Goal: Transaction & Acquisition: Purchase product/service

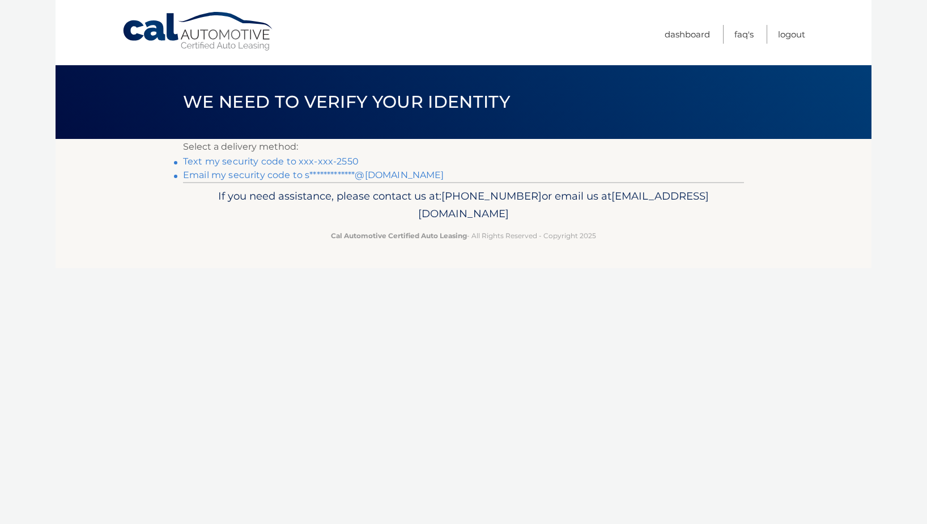
click at [308, 160] on link "Text my security code to xxx-xxx-2550" at bounding box center [271, 161] width 176 height 11
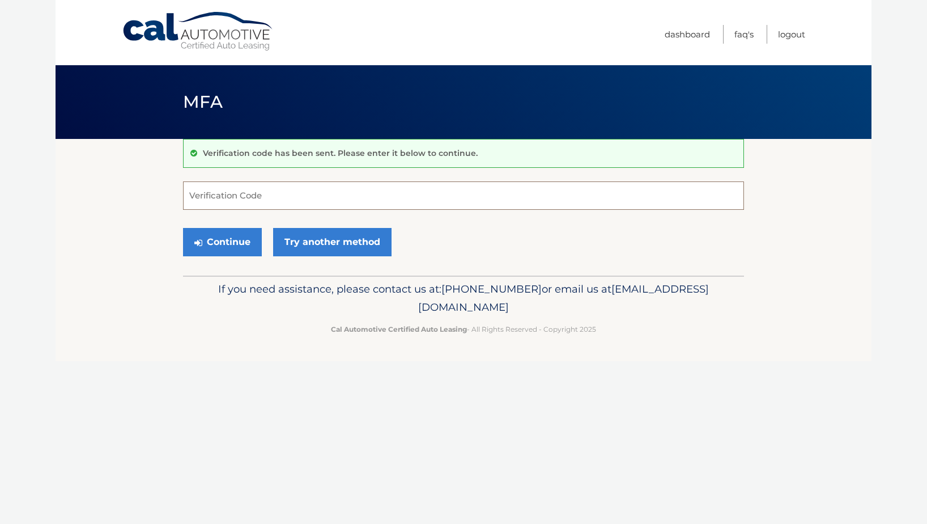
click at [296, 197] on input "Verification Code" at bounding box center [463, 195] width 561 height 28
type input "447453"
click at [226, 243] on button "Continue" at bounding box center [222, 242] width 79 height 28
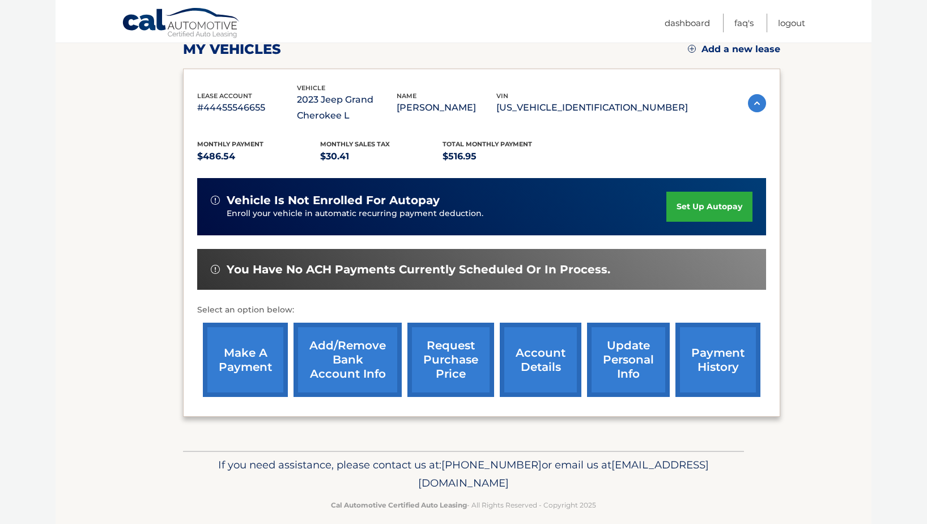
scroll to position [179, 0]
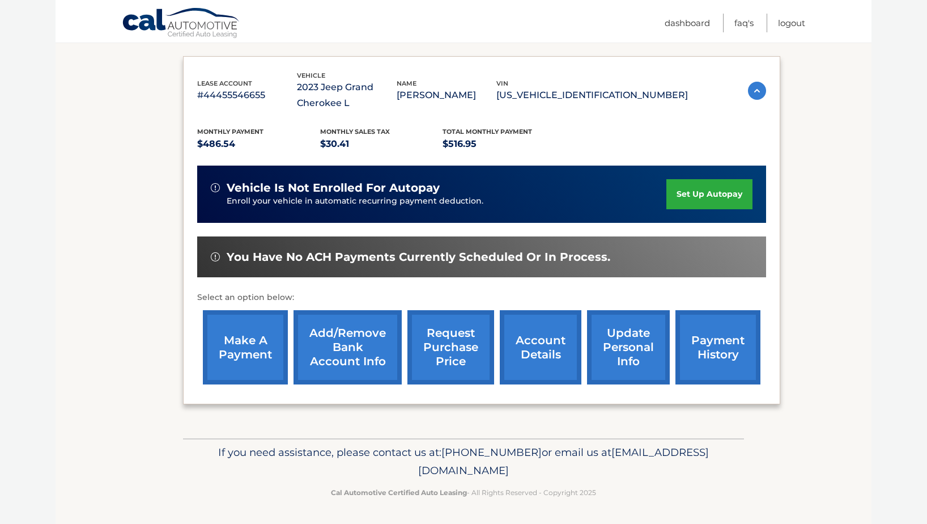
click at [551, 363] on link "account details" at bounding box center [541, 347] width 82 height 74
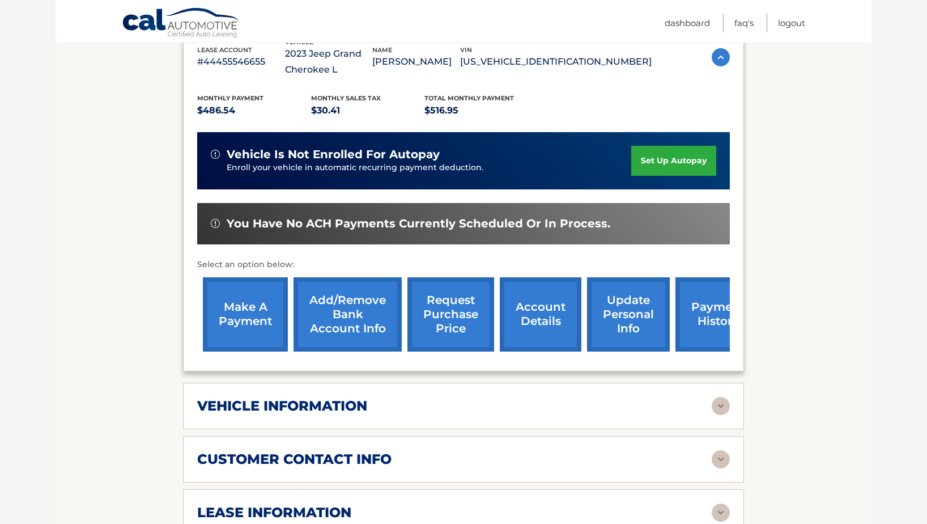
scroll to position [330, 0]
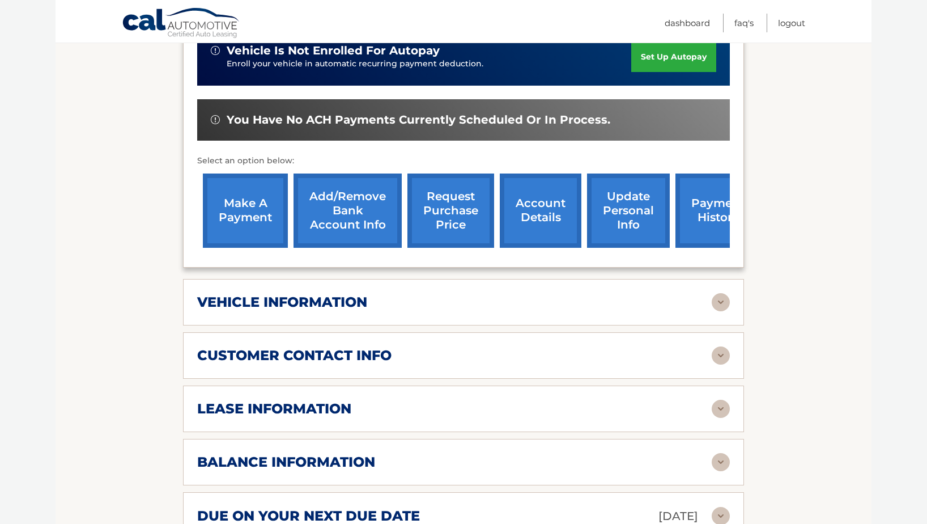
click at [532, 305] on div "vehicle information" at bounding box center [454, 302] width 515 height 17
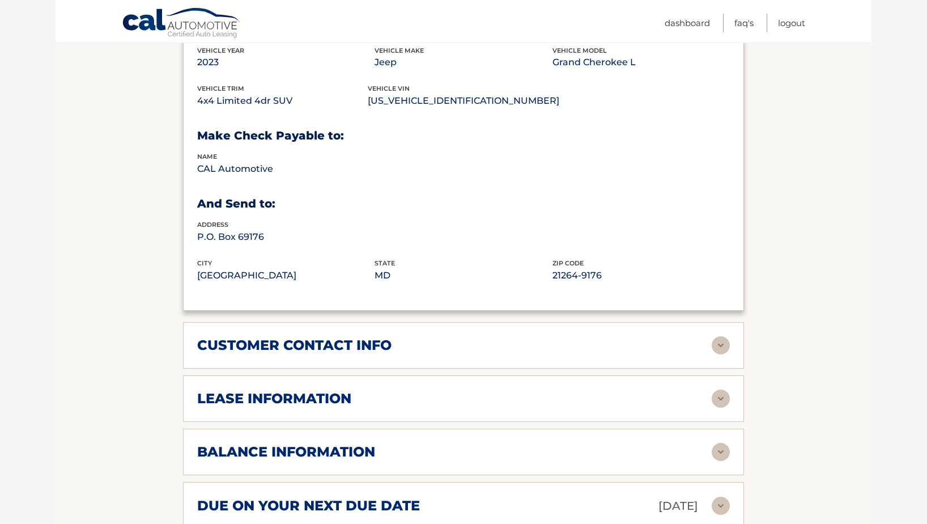
scroll to position [615, 0]
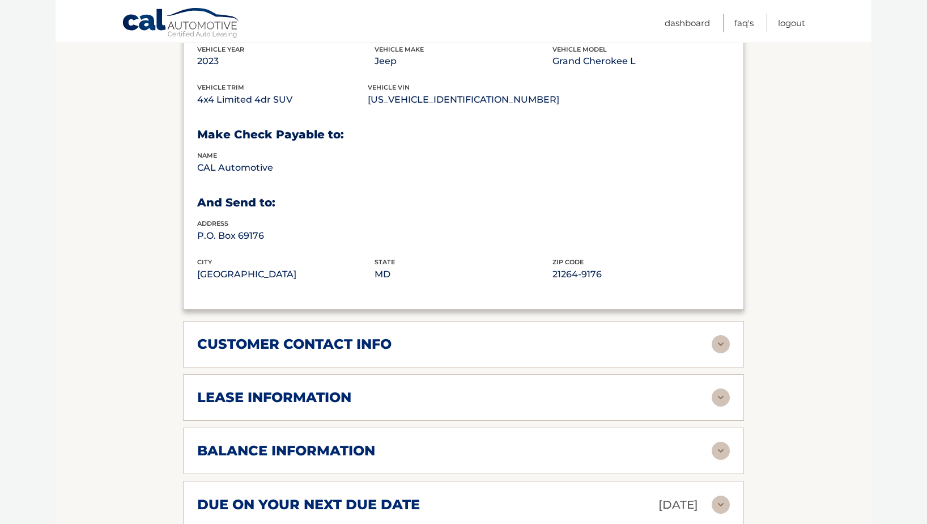
click at [507, 409] on div "lease information Contract Start Date Mar 20, 2023 Term 39 Maturity Date Jun 20…" at bounding box center [463, 397] width 561 height 46
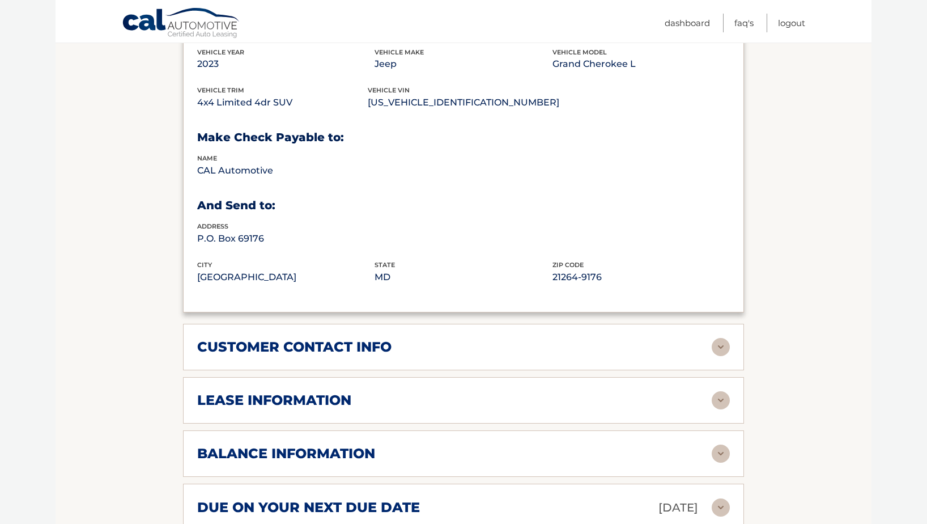
click at [515, 400] on div "lease information" at bounding box center [454, 400] width 515 height 17
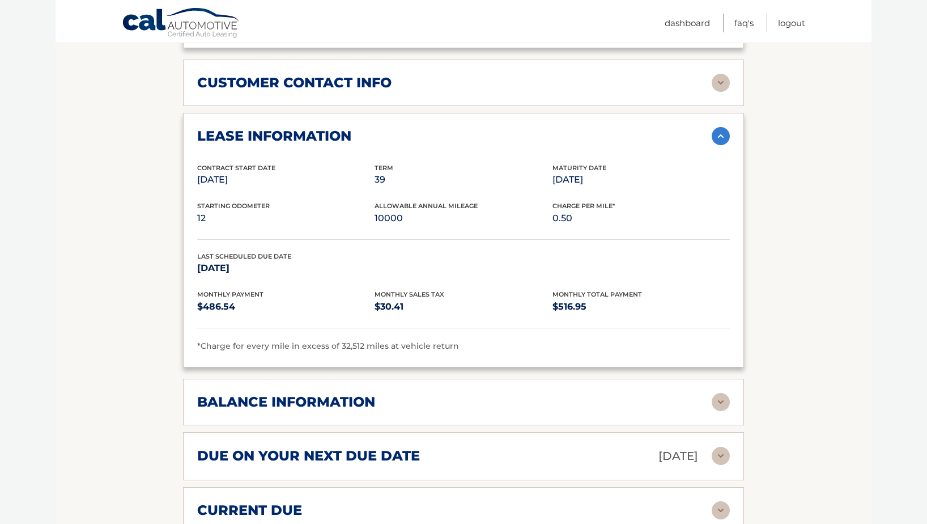
scroll to position [877, 0]
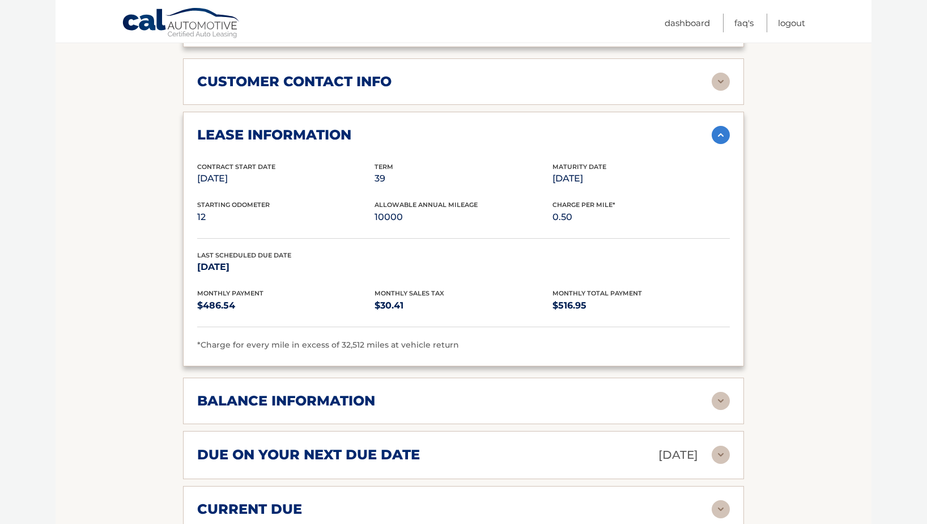
click at [524, 402] on div "balance information" at bounding box center [454, 400] width 515 height 17
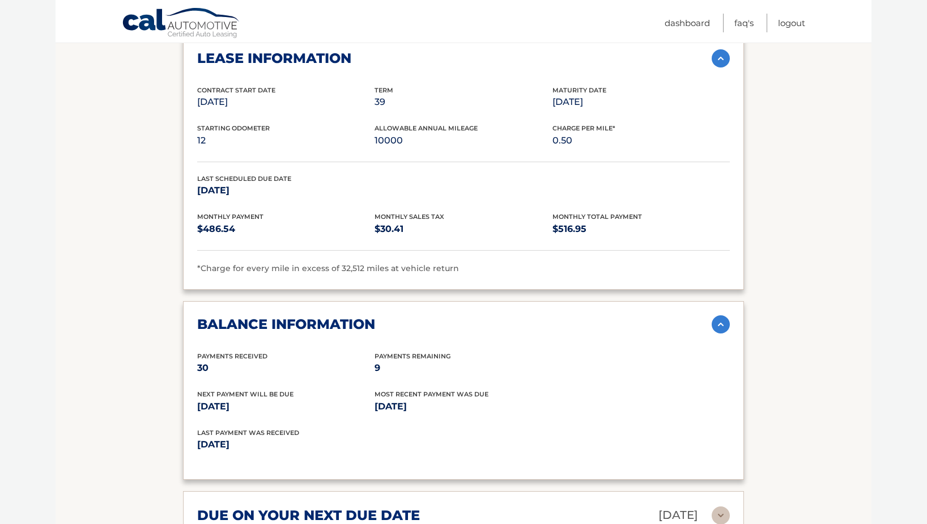
scroll to position [955, 0]
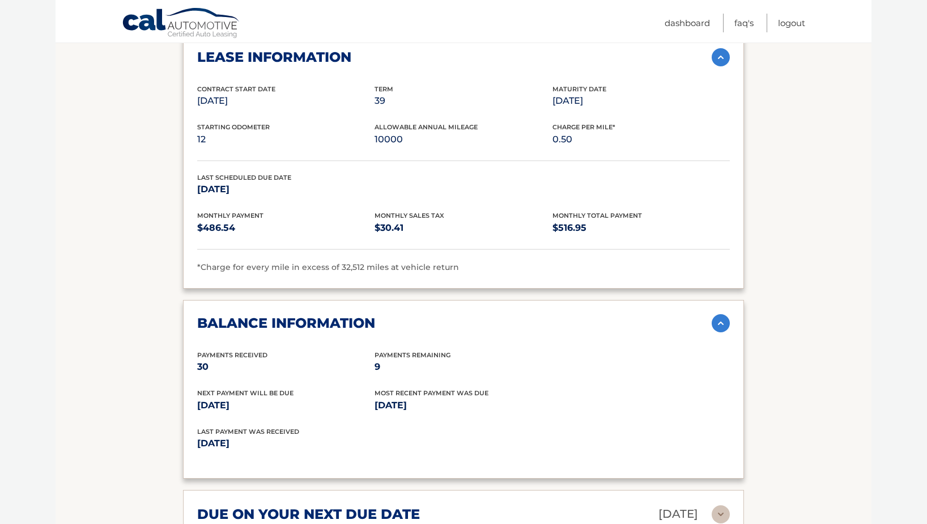
click at [571, 323] on div "balance information" at bounding box center [454, 323] width 515 height 17
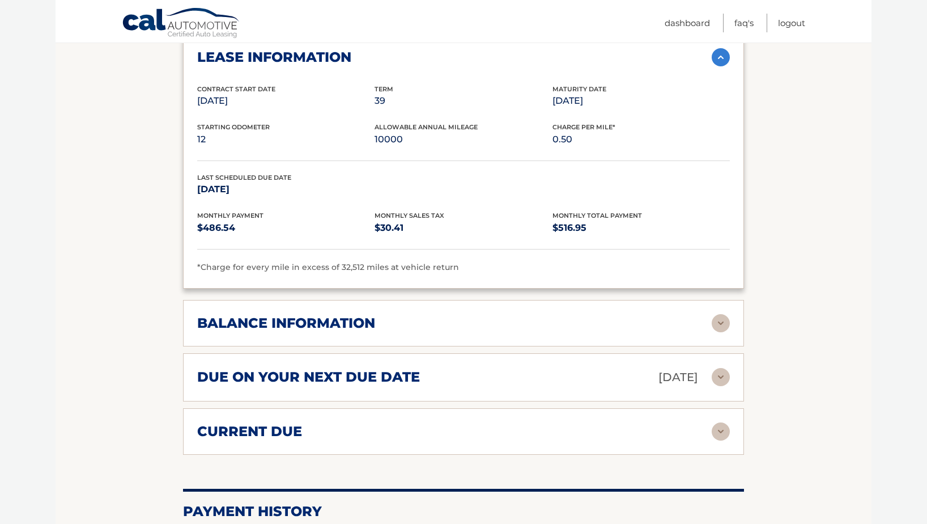
click at [574, 430] on div "current due" at bounding box center [454, 431] width 515 height 17
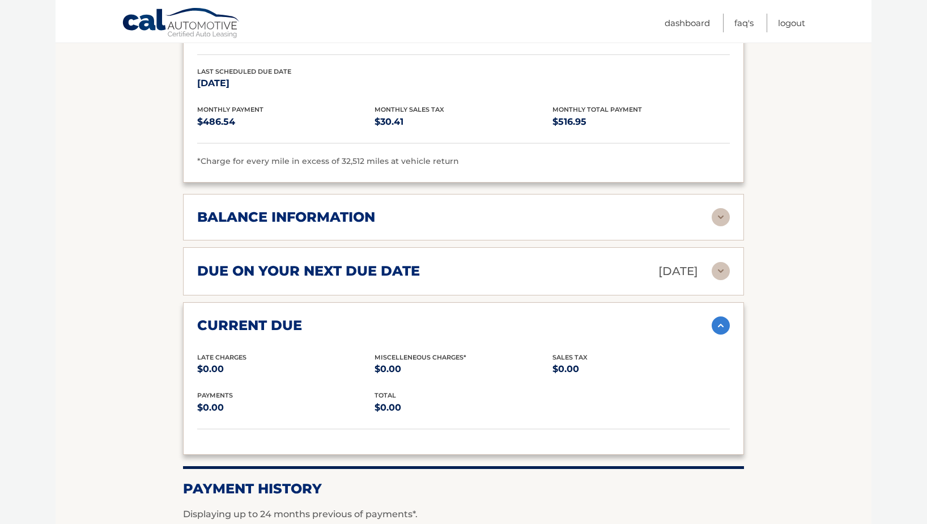
scroll to position [1062, 0]
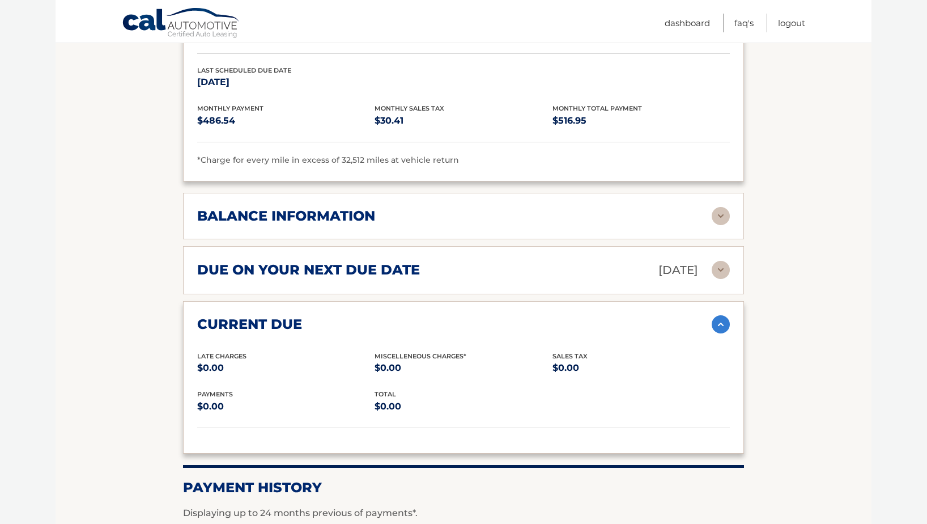
click at [444, 275] on div "due on your next due date Sep 20, 2025" at bounding box center [454, 270] width 515 height 20
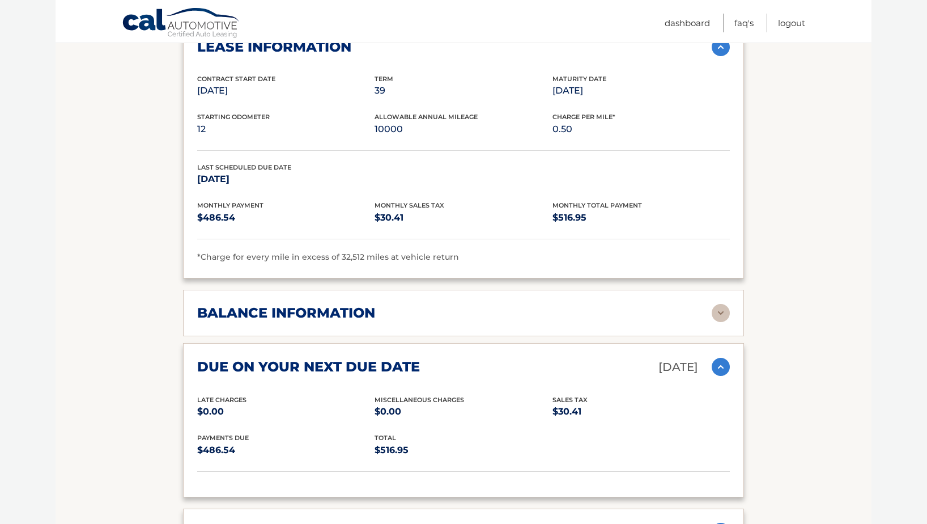
scroll to position [916, 0]
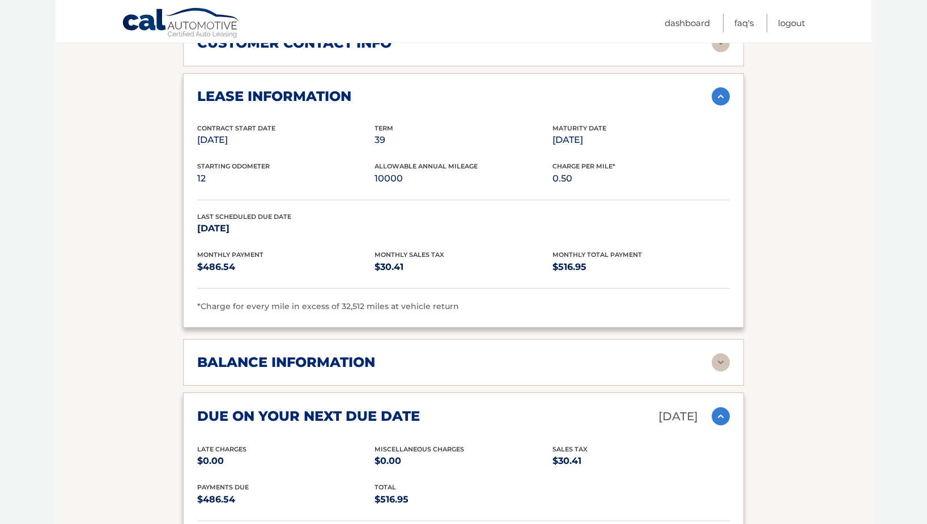
click at [498, 345] on div "balance information Payments Received 30 Payments Remaining 9 Next Payment will…" at bounding box center [463, 362] width 561 height 46
click at [495, 354] on div "balance information" at bounding box center [454, 362] width 515 height 17
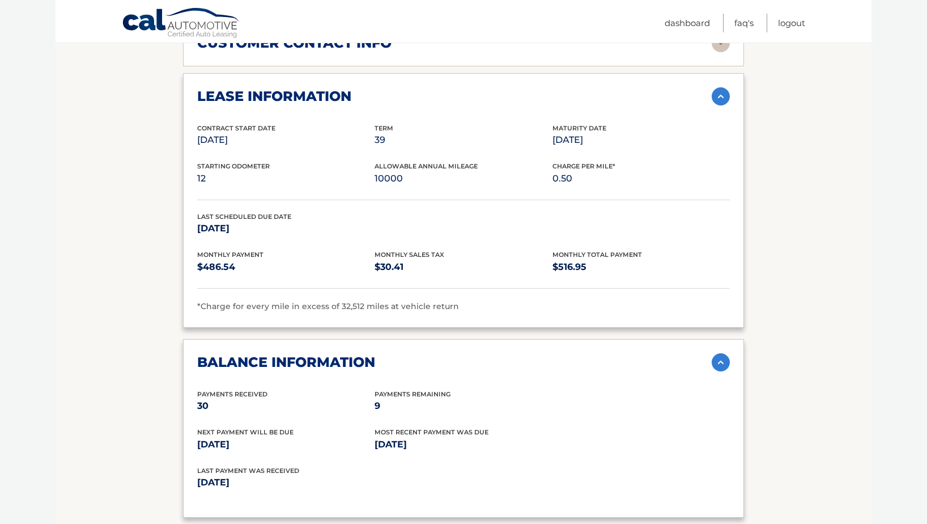
scroll to position [325, 0]
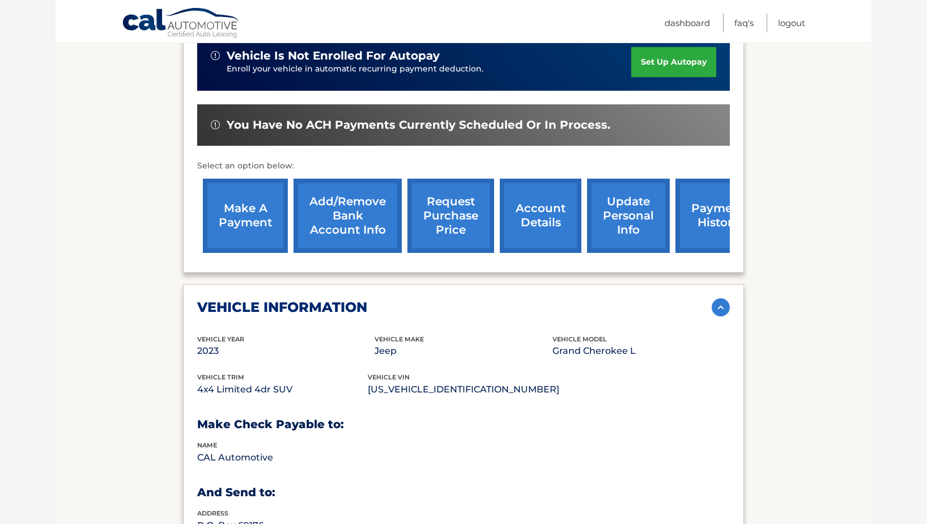
click at [446, 226] on link "request purchase price" at bounding box center [450, 216] width 87 height 74
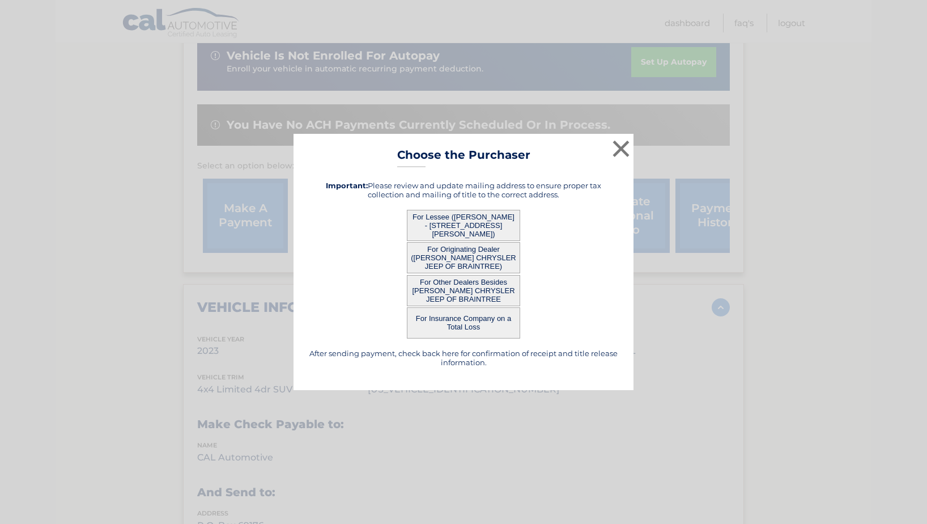
click at [481, 262] on button "For Originating Dealer ([PERSON_NAME] CHRYSLER JEEP OF BRAINTREE)" at bounding box center [463, 257] width 113 height 31
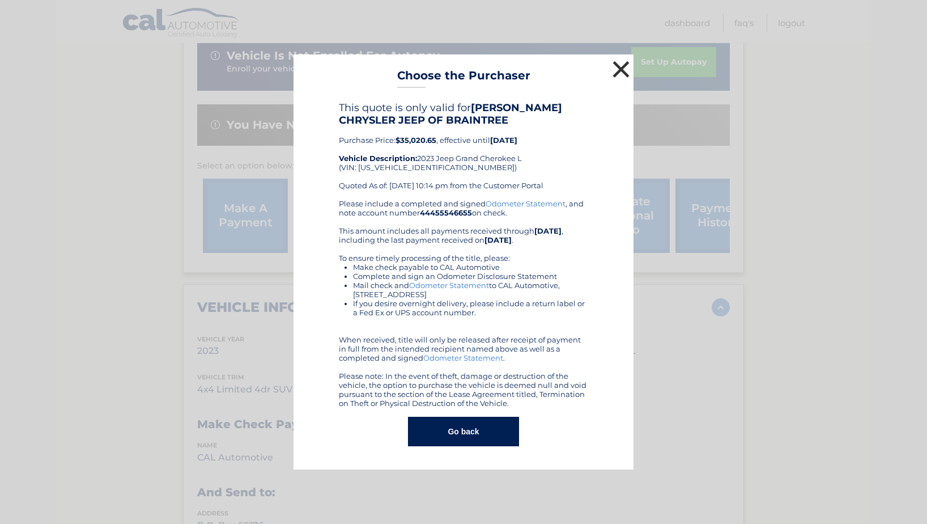
click at [624, 66] on button "×" at bounding box center [621, 69] width 23 height 23
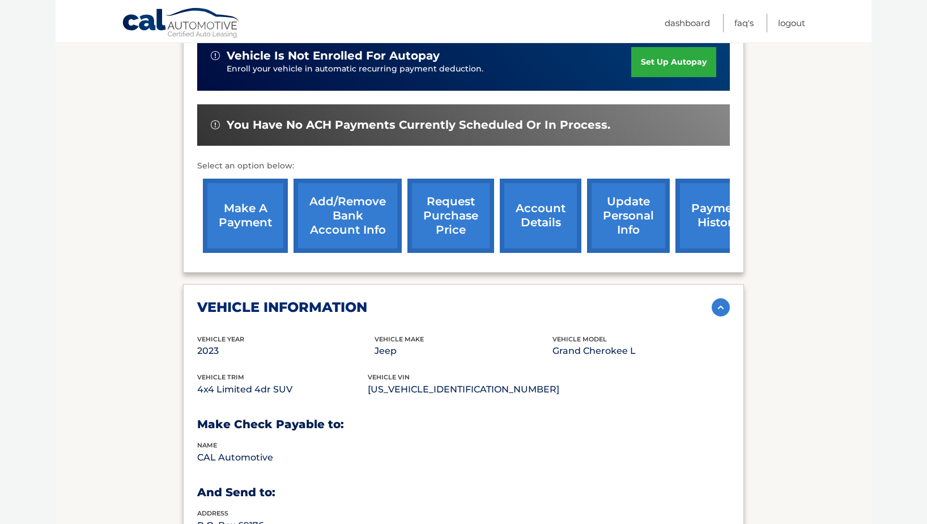
click at [448, 223] on link "request purchase price" at bounding box center [450, 216] width 87 height 74
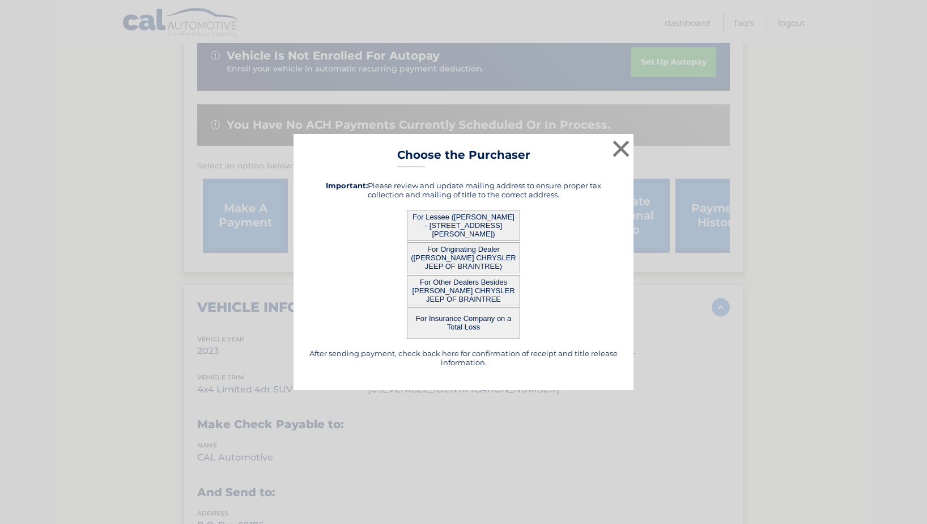
click at [451, 224] on button "For Lessee ([PERSON_NAME] - [STREET_ADDRESS][PERSON_NAME])" at bounding box center [463, 225] width 113 height 31
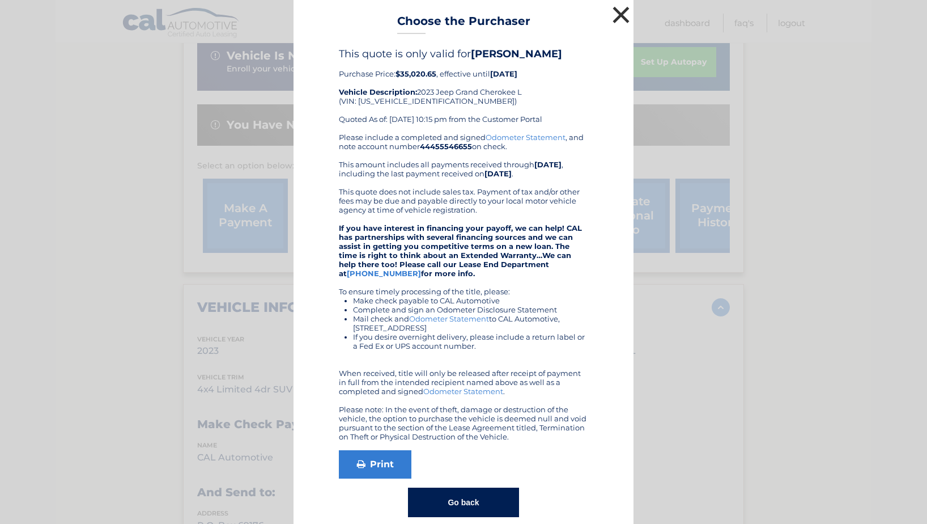
click at [621, 3] on button "×" at bounding box center [621, 14] width 23 height 23
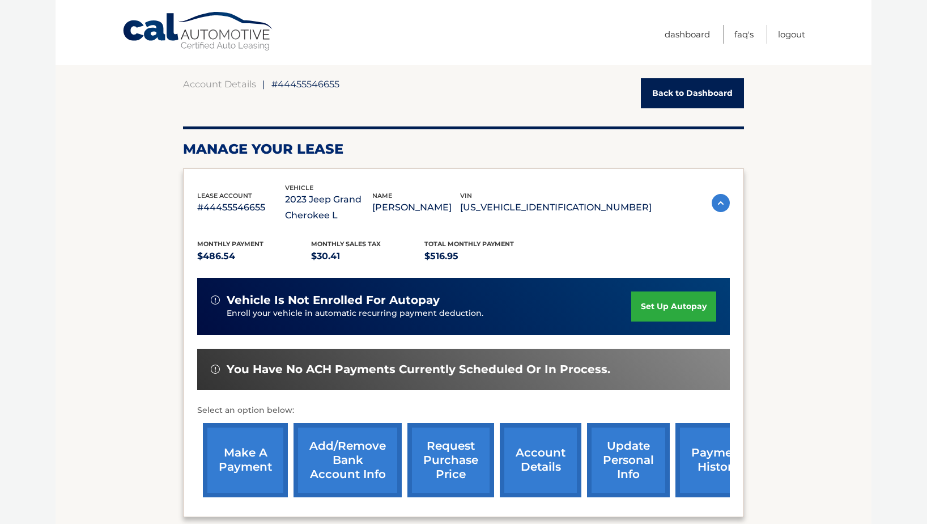
scroll to position [99, 0]
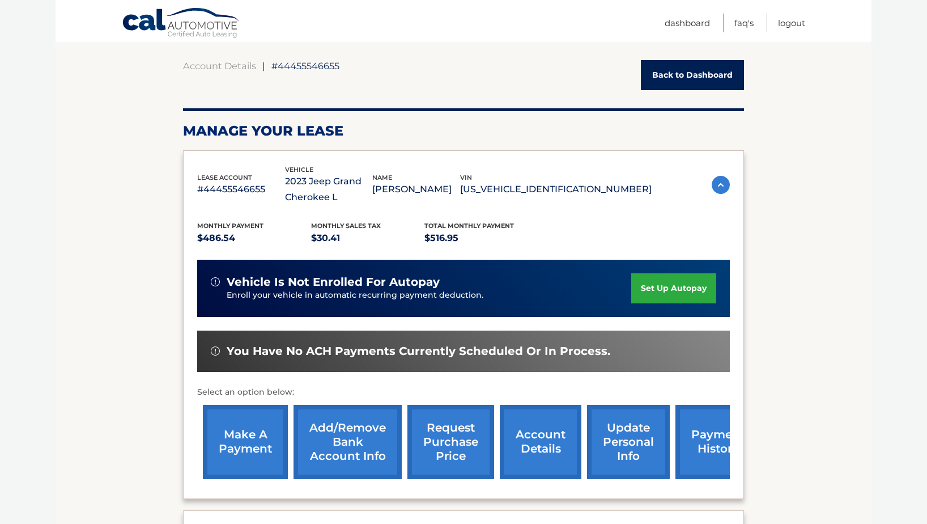
click at [441, 435] on link "request purchase price" at bounding box center [450, 442] width 87 height 74
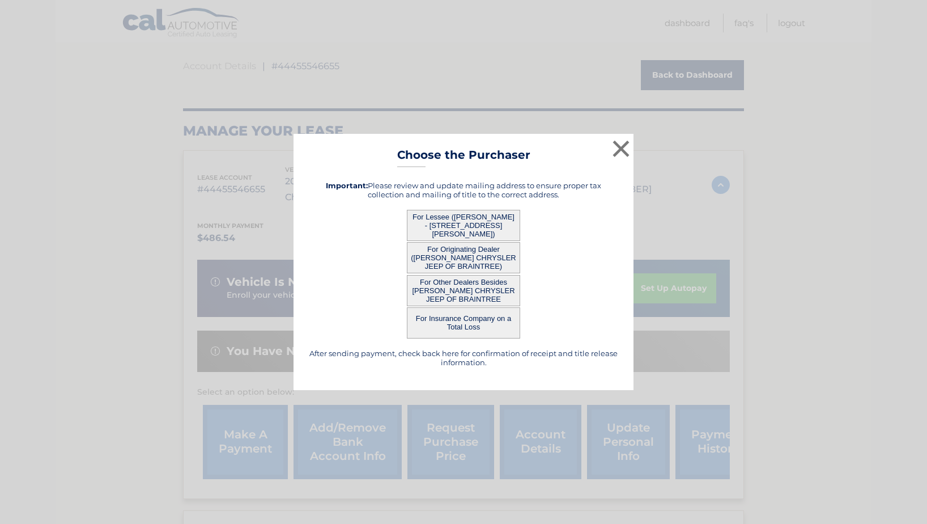
click at [459, 224] on button "For Lessee ([PERSON_NAME] - [STREET_ADDRESS][PERSON_NAME])" at bounding box center [463, 225] width 113 height 31
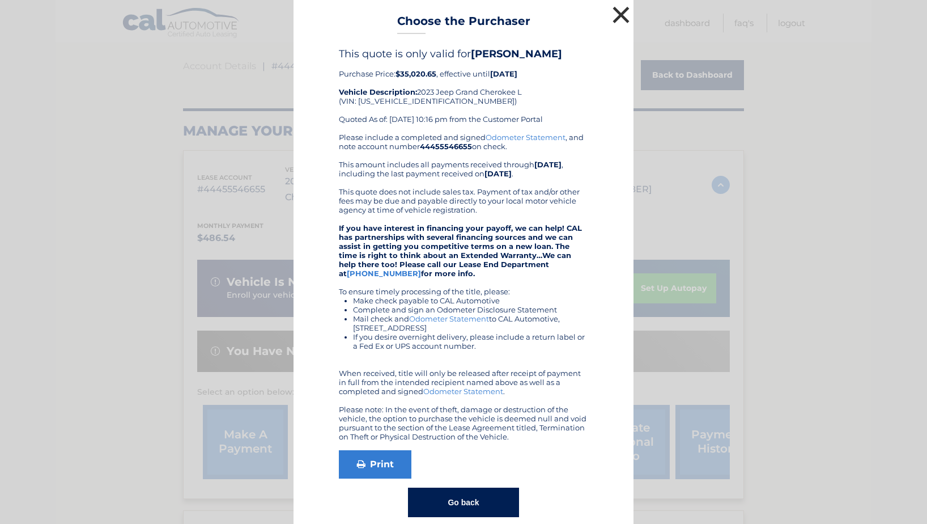
click at [618, 15] on button "×" at bounding box center [621, 14] width 23 height 23
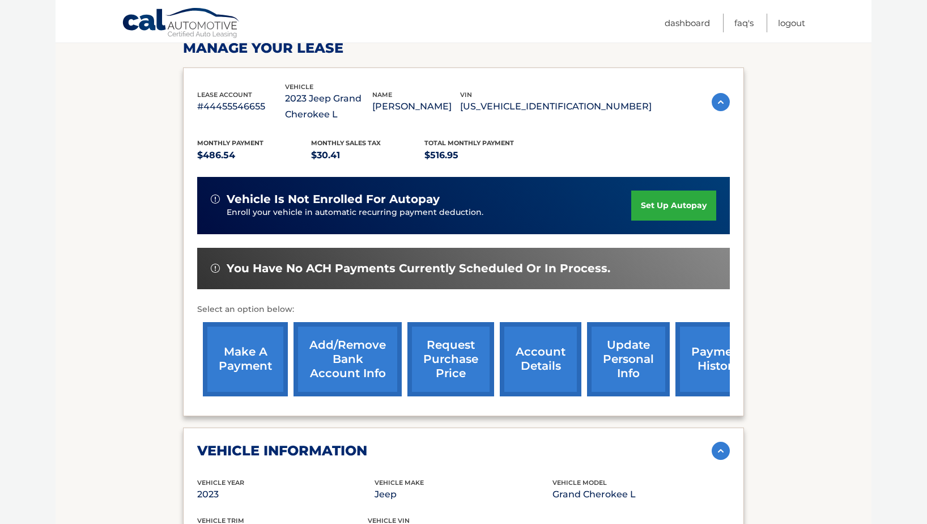
scroll to position [0, 0]
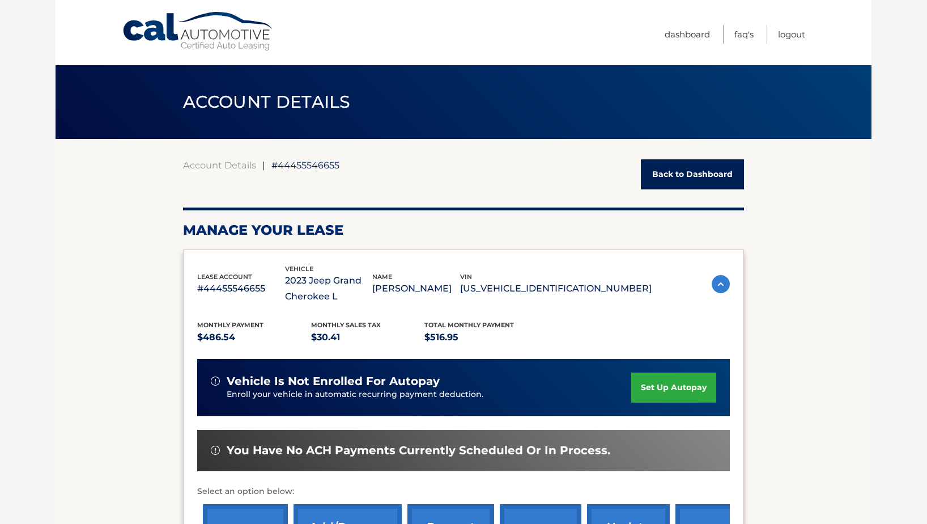
click at [695, 167] on link "Back to Dashboard" at bounding box center [692, 174] width 103 height 30
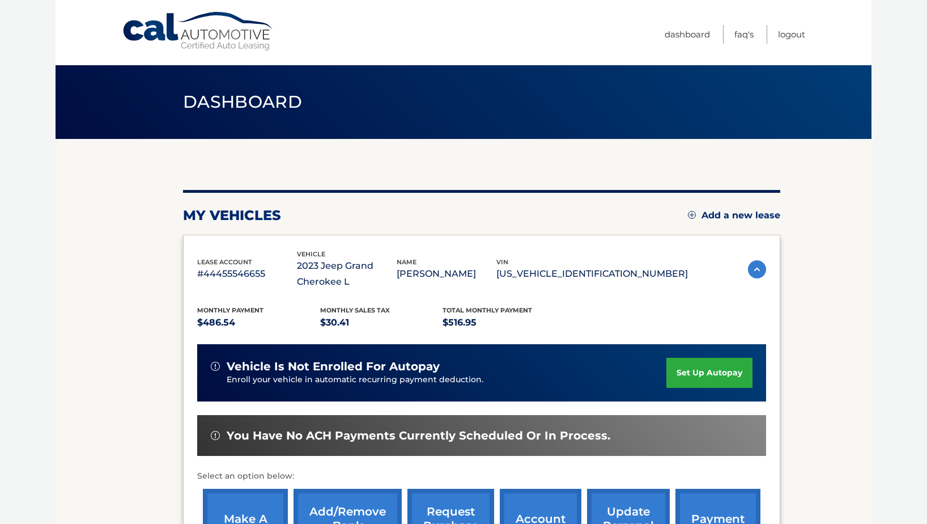
scroll to position [145, 0]
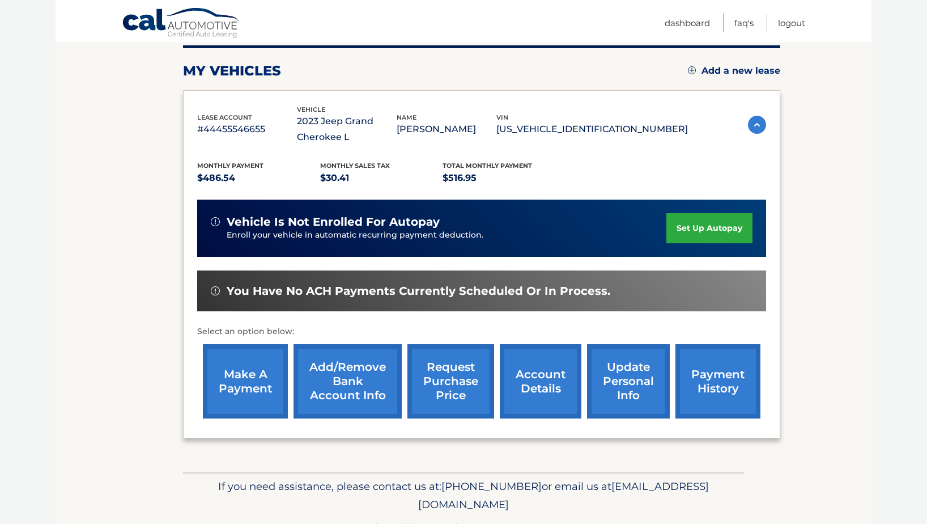
click at [253, 388] on link "make a payment" at bounding box center [245, 381] width 85 height 74
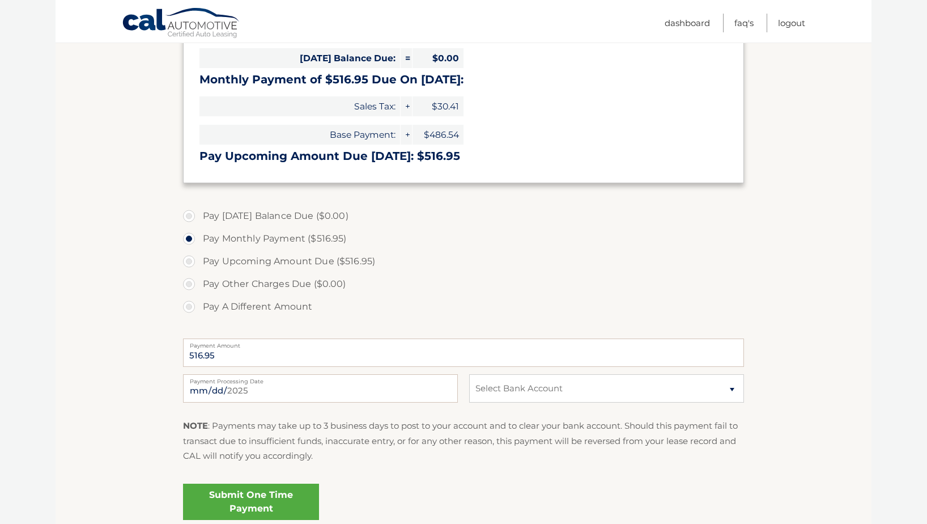
scroll to position [205, 0]
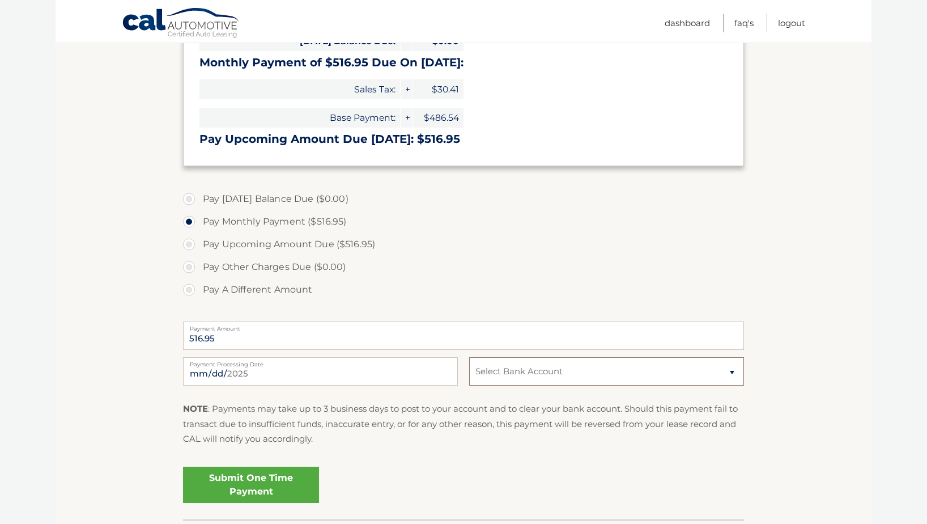
click at [514, 371] on select "Select Bank Account Checking SANTANDER *****6664 Checking SANTANDER *****4144" at bounding box center [606, 371] width 275 height 28
select select "MDc4MTMwNDctNjhhZC00ODZiLWFlYmMtOGY3YmQ2OGU1YTAx"
click at [469, 357] on select "Select Bank Account Checking SANTANDER *****6664 Checking SANTANDER *****4144" at bounding box center [606, 371] width 275 height 28
click at [274, 487] on link "Submit One Time Payment" at bounding box center [251, 484] width 136 height 36
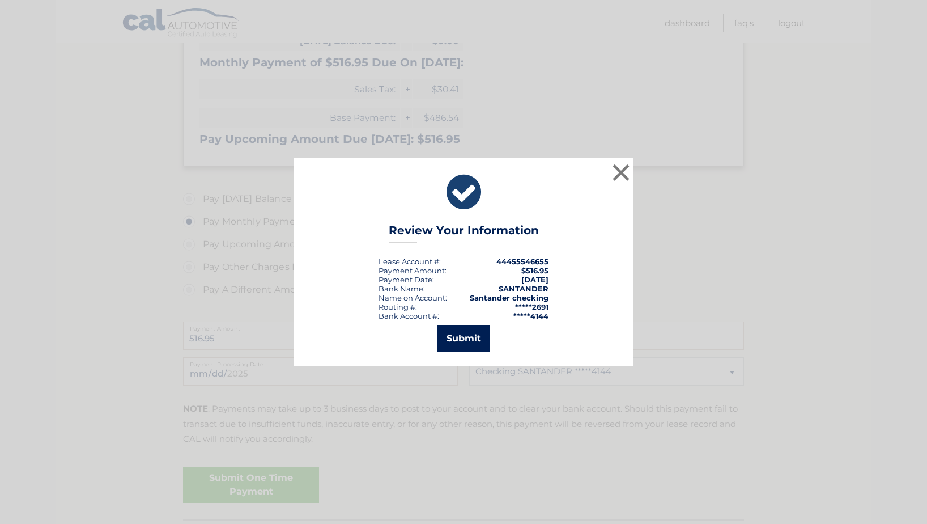
click at [476, 340] on button "Submit" at bounding box center [463, 338] width 53 height 27
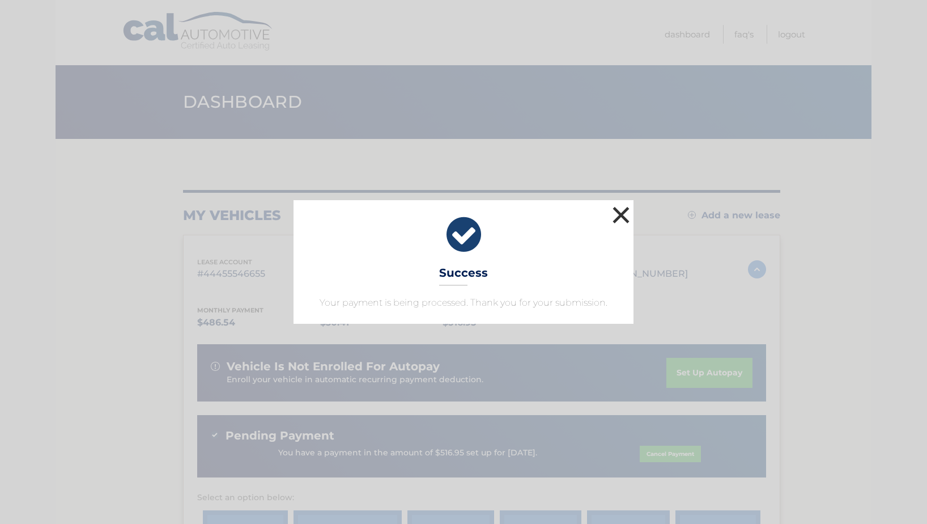
click at [623, 212] on button "×" at bounding box center [621, 214] width 23 height 23
